Goal: Transaction & Acquisition: Purchase product/service

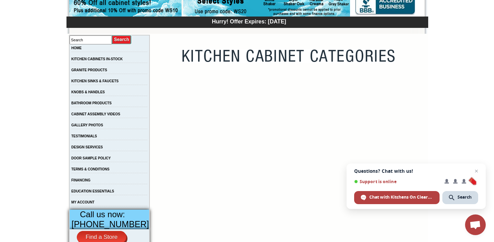
scroll to position [98, 0]
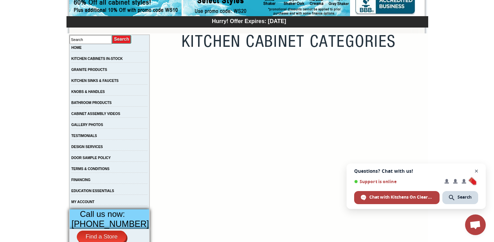
click at [477, 171] on span "Close chat" at bounding box center [477, 171] width 9 height 9
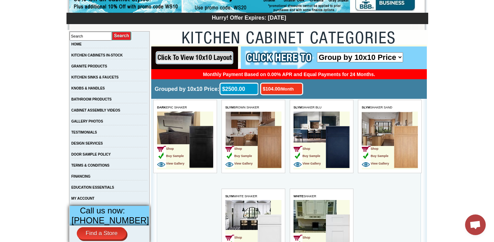
scroll to position [97, 0]
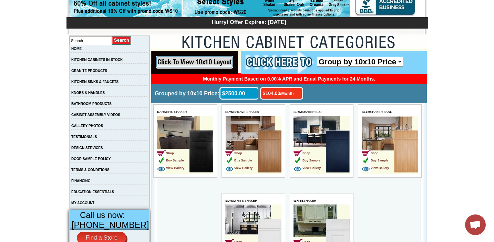
click at [265, 133] on img at bounding box center [270, 152] width 24 height 42
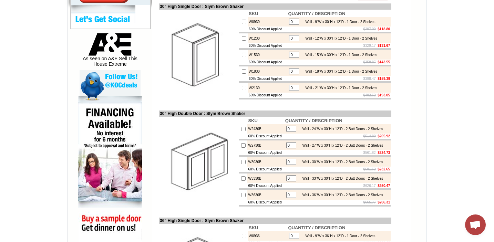
scroll to position [354, 0]
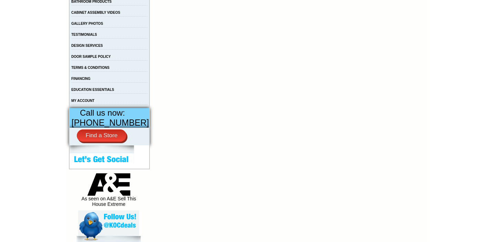
scroll to position [220, 0]
